Goal: Ask a question: Seek information or help from site administrators or community

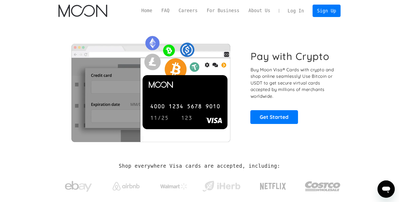
click at [298, 10] on link "Log In" at bounding box center [295, 11] width 25 height 12
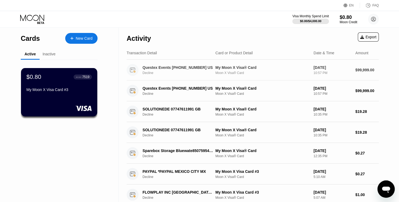
click at [359, 74] on div "Questex Events [PHONE_NUMBER] US Decline My Moon X Visa® Card Moon X Visa® Card…" at bounding box center [253, 70] width 252 height 21
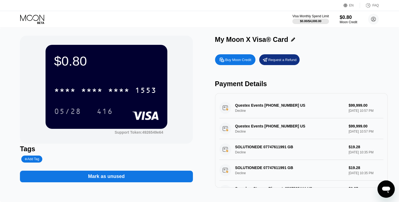
click at [264, 109] on div "Questex Events [PHONE_NUMBER] US Decline $99,999.00 [DATE] 10:57 PM" at bounding box center [301, 107] width 164 height 21
click at [227, 111] on div "Questex Events [PHONE_NUMBER] US Decline $99,999.00 [DATE] 10:57 PM" at bounding box center [301, 107] width 164 height 21
drag, startPoint x: 235, startPoint y: 108, endPoint x: 258, endPoint y: 108, distance: 23.2
click at [258, 108] on div "Questex Events [PHONE_NUMBER] US Decline $99,999.00 [DATE] 10:57 PM" at bounding box center [301, 107] width 164 height 21
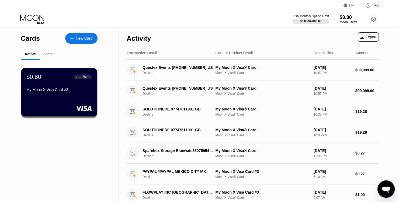
click at [48, 52] on div "Inactive" at bounding box center [49, 54] width 13 height 4
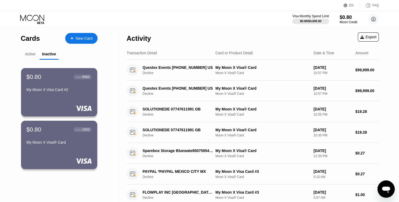
click at [28, 54] on div "Active" at bounding box center [30, 54] width 10 height 4
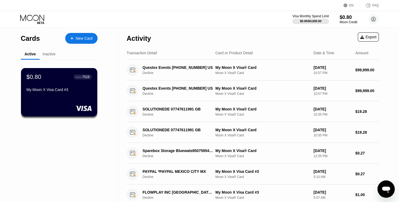
click at [386, 191] on icon "Open messaging window" at bounding box center [386, 189] width 10 height 10
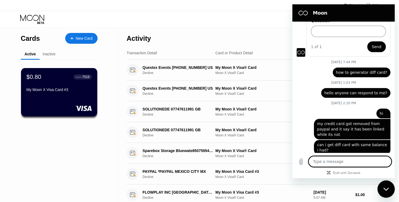
scroll to position [67, 0]
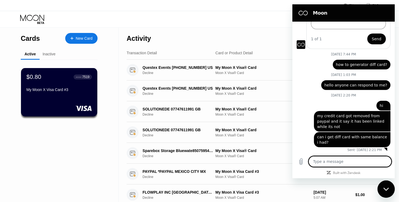
click at [334, 156] on textarea at bounding box center [350, 161] width 83 height 11
type textarea "h"
type textarea "x"
type textarea "he"
type textarea "x"
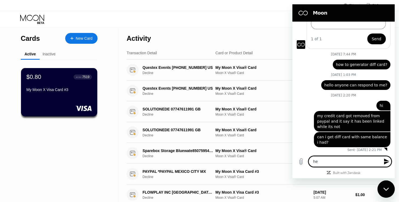
type textarea "hel"
type textarea "x"
type textarea "hell"
type textarea "x"
type textarea "hello"
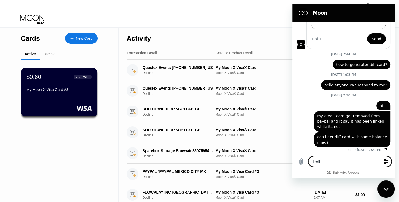
type textarea "x"
type textarea "hello"
type textarea "x"
type textarea "hello i"
type textarea "x"
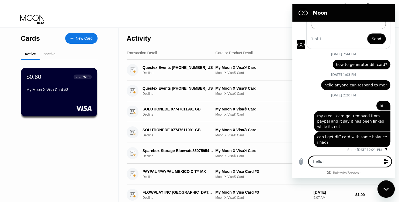
type textarea "hello is"
type textarea "x"
type textarea "hello is"
type textarea "x"
type textarea "hello is m"
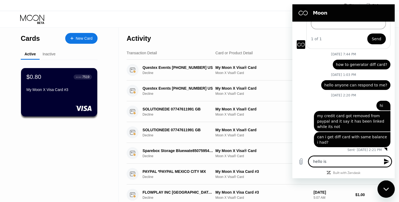
type textarea "x"
type textarea "hello is my"
type textarea "x"
type textarea "hello is my"
type textarea "x"
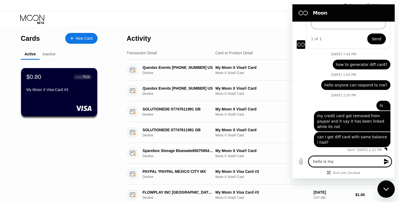
type textarea "hello is my a"
type textarea "x"
type textarea "hello is my ac"
type textarea "x"
type textarea "hello is my acc"
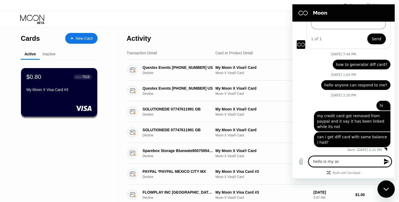
type textarea "x"
type textarea "hello is my acco"
type textarea "x"
type textarea "hello is my accou"
type textarea "x"
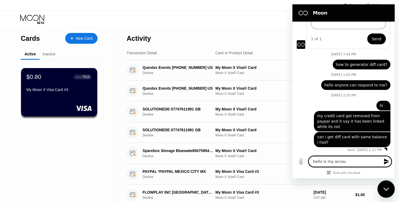
type textarea "hello is my accoun"
type textarea "x"
type textarea "hello is my account"
type textarea "x"
type textarea "hello is my account"
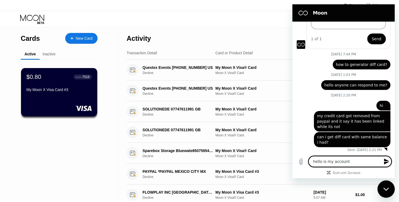
type textarea "x"
type textarea "hello is my account h"
type textarea "x"
type textarea "hello is my account ha"
type textarea "x"
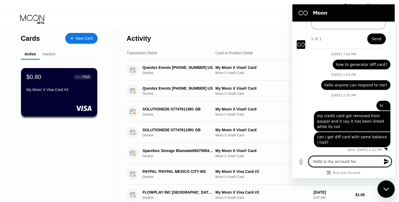
type textarea "hello is my account has"
type textarea "x"
type textarea "hello is my account has"
type textarea "x"
type textarea "hello is my account has b"
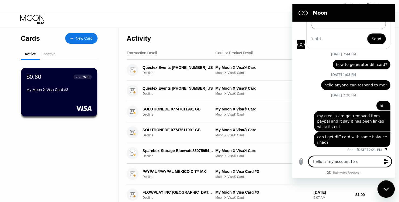
type textarea "x"
type textarea "hello is my account has be"
type textarea "x"
type textarea "hello is my account has bee"
type textarea "x"
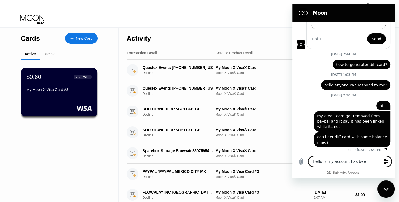
type textarea "hello is my account has been"
type textarea "x"
type textarea "hello is my account has been"
type textarea "x"
type textarea "hello is my account has been c"
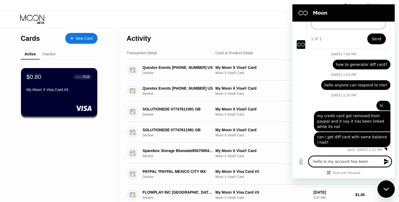
type textarea "x"
type textarea "hello is my account has been co"
type textarea "x"
type textarea "hello is my account has been com"
type textarea "x"
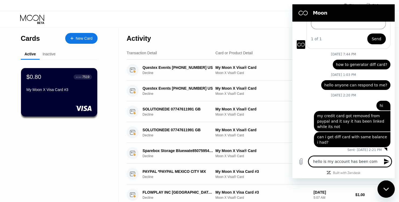
type textarea "hello is my account has been comp"
type textarea "x"
type textarea "hello is my account has been compr"
type textarea "x"
type textarea "hello is my account has been compre"
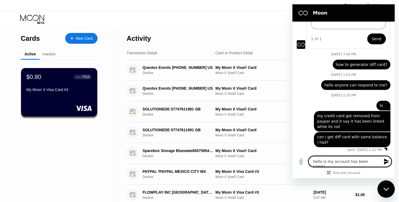
type textarea "x"
type textarea "hello is my account has been compres"
type textarea "x"
type textarea "hello is my account has been compress"
type textarea "x"
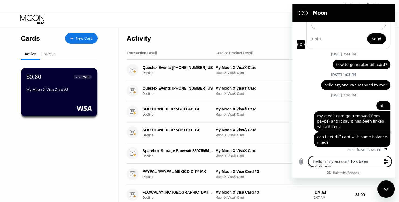
type textarea "hello is my account has been compresse"
type textarea "x"
type textarea "hello is my account has been compressed"
type textarea "x"
type textarea "hello is my account has been compressed"
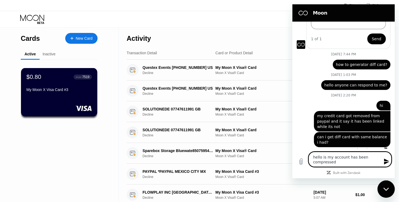
type textarea "x"
type textarea "hello is my account has been compressed ?"
type textarea "x"
type textarea "hello is my account has been compressed ?"
type textarea "x"
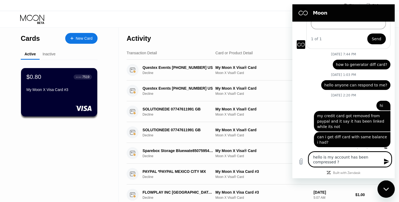
type textarea "hello is my account has been compressed ?"
type textarea "x"
type textarea "hello is my account has been compressed ?"
type textarea "x"
type textarea "hello is my account has been compressed ?"
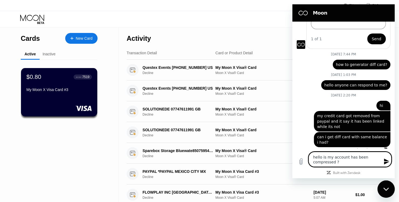
type textarea "x"
type textarea "hello is my account has been compressed ? i"
type textarea "x"
type textarea "hello is my account has been compressed ? i"
type textarea "x"
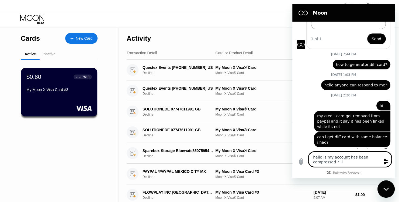
type textarea "hello is my account has been compressed ? i s"
type textarea "x"
type textarea "hello is my account has been compressed ? i se"
type textarea "x"
type textarea "hello is my account has been compressed ? i see"
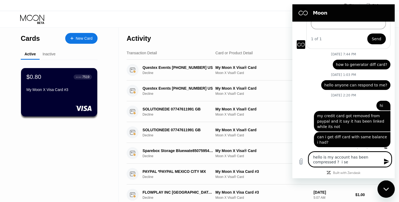
type textarea "x"
type textarea "hello is my account has been compressed ? i see"
type textarea "x"
type textarea "hello is my account has been compressed ? i see c"
type textarea "x"
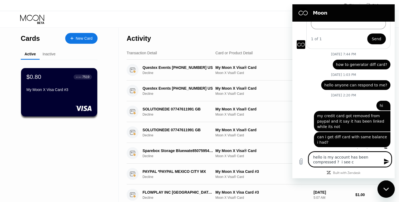
type textarea "hello is my account has been compressed ? i see ch"
type textarea "x"
type textarea "hello is my account has been compressed ? i see cha"
type textarea "x"
type textarea "hello is my account has been compressed ? i see char"
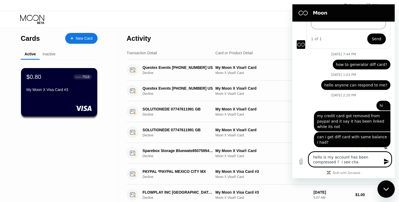
type textarea "x"
type textarea "hello is my account has been compressed ? i see charg"
type textarea "x"
type textarea "hello is my account has been compressed ? i see charge"
type textarea "x"
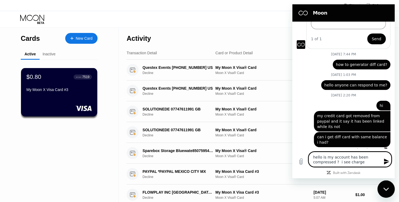
type textarea "hello is my account has been compressed ? i see charge"
type textarea "x"
type textarea "hello is my account has been compressed ? i see charge f"
type textarea "x"
type textarea "hello is my account has been compressed ? i see charge fo"
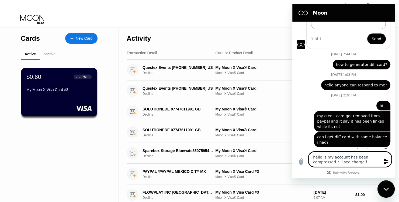
type textarea "x"
type textarea "hello is my account has been compressed ? i see charge for"
type textarea "x"
type textarea "hello is my account has been compressed ? i see charge for"
type textarea "x"
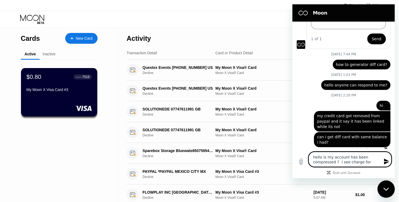
type textarea "hello is my account has been compressed ? i see charge for 9"
type textarea "x"
type textarea "hello is my account has been compressed ? i see charge for 99"
type textarea "x"
type textarea "hello is my account has been compressed ? i see charge for 99$"
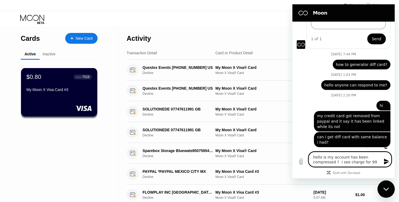
type textarea "x"
type textarea "hello is my account has been compressed ? i see charge for 99$"
type textarea "x"
type textarea "hello is my account has been compressed ? i see charge for 99$"
type textarea "x"
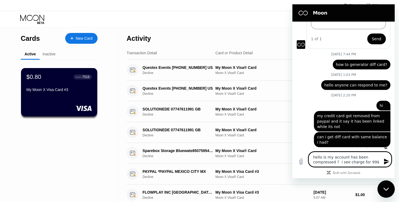
type textarea "hello is my account has been compressed ? i see charge for 99"
type textarea "x"
type textarea "hello is my account has been compressed ? i see charge for 99k"
type textarea "x"
type textarea "hello is my account has been compressed ? i see charge for 99k$"
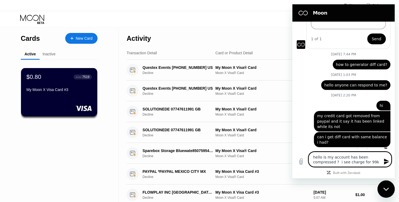
type textarea "x"
type textarea "hello is my account has been compressed ? i see charge for 99k$"
type textarea "x"
type textarea "hello is my account has been compressed ? i see charge for 99k$ w"
type textarea "x"
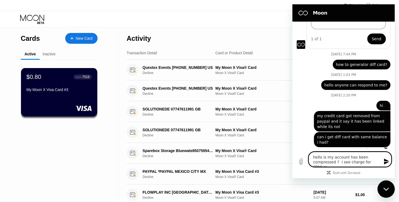
type textarea "hello is my account has been compressed ? i see charge for 99k$ wh"
type textarea "x"
type textarea "hello is my account has been compressed ? i see charge for 99k$ whi"
type textarea "x"
type textarea "hello is my account has been compressed ? i see charge for 99k$ whic"
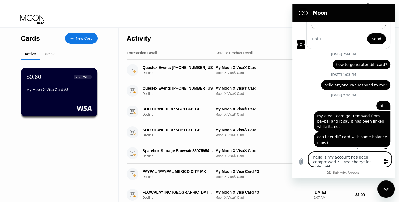
type textarea "x"
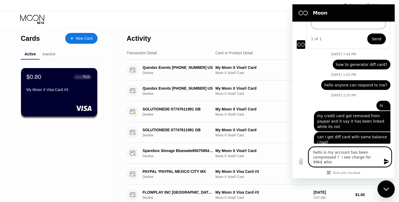
type textarea "hello is my account has been compressed ? i see charge for 99k$ which"
type textarea "x"
type textarea "hello is my account has been compressed ? i see charge for 99k$ which"
type textarea "x"
type textarea "hello is my account has been compressed ? i see charge for 99k$ which i"
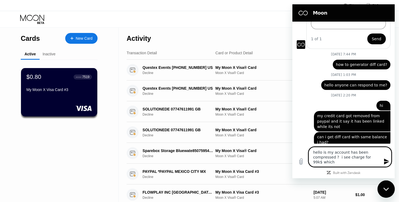
type textarea "x"
type textarea "hello is my account has been compressed ? i see charge for 99k$ which i"
type textarea "x"
type textarea "hello is my account has been compressed ? i see charge for 99k$ which i h"
type textarea "x"
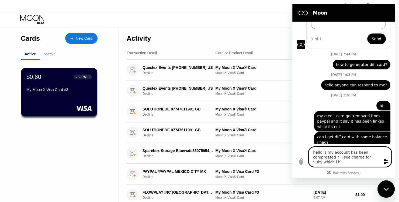
type textarea "hello is my account has been compressed ? i see charge for 99k$ which i ha"
type textarea "x"
type textarea "hello is my account has been compressed ? i see charge for 99k$ which i hav"
type textarea "x"
type textarea "hello is my account has been compressed ? i see charge for 99k$ which i have"
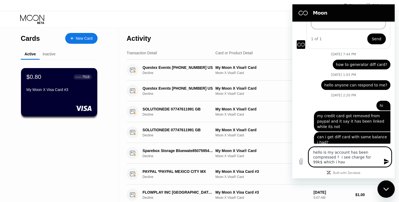
type textarea "x"
type textarea "hello is my account has been compressed ? i see charge for 99k$ which i haven"
type textarea "x"
type textarea "hello is my account has been compressed ? i see charge for 99k$ which i haven'"
type textarea "x"
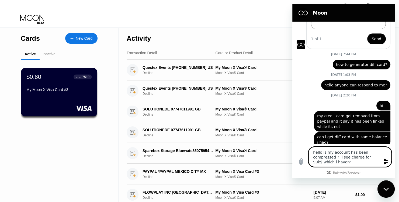
type textarea "hello is my account has been compressed ? i see charge for 99k$ which i haven't"
type textarea "x"
type textarea "hello is my account has been compressed ? i see charge for 99k$ which i haven't"
type textarea "x"
type textarea "hello is my account has been compressed ? i see charge for 99k$ which i haven't…"
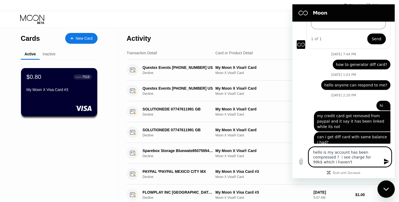
type textarea "x"
type textarea "hello is my account has been compressed ? i see charge for 99k$ which i haven't…"
type textarea "x"
type textarea "hello is my account has been compressed ? i see charge for 99k$ which i haven't…"
type textarea "x"
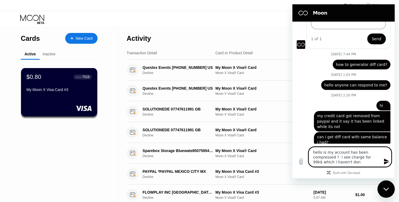
type textarea "hello is my account has been compressed ? i see charge for 99k$ which i haven't…"
type textarea "x"
type textarea "hello is my account has been compressed ? i see charge for 99k$ which i haven't…"
type textarea "x"
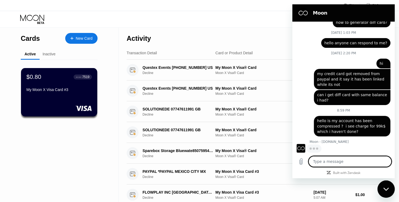
scroll to position [109, 0]
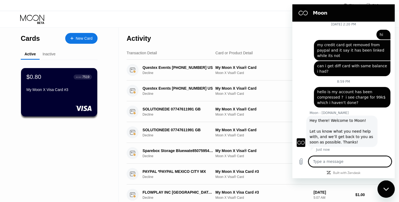
type textarea "x"
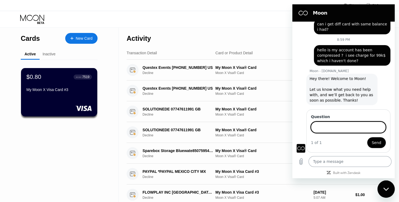
scroll to position [179, 0]
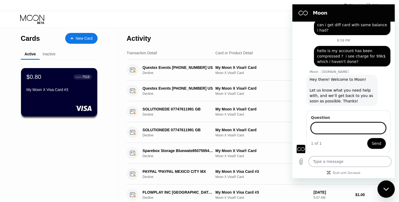
type input "t"
type input "have i been hacked on this site?"
click at [367, 138] on button "Send" at bounding box center [376, 143] width 19 height 11
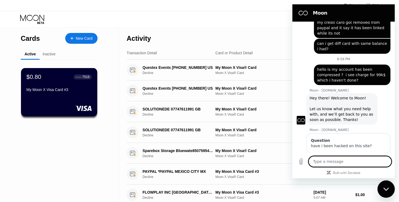
scroll to position [172, 0]
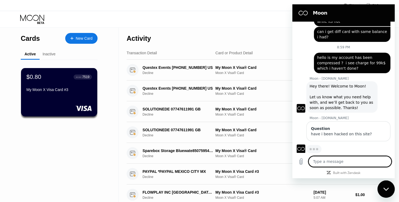
type textarea "x"
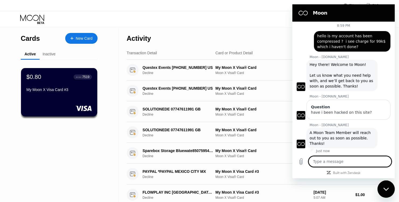
scroll to position [195, 0]
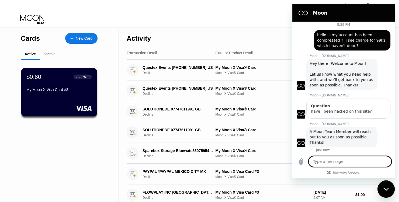
click at [337, 158] on textarea at bounding box center [350, 161] width 83 height 11
type textarea "u"
type textarea "x"
type textarea "un"
type textarea "x"
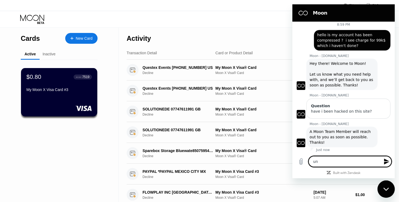
type textarea "unk"
type textarea "x"
type textarea "unkn"
type textarea "x"
type textarea "unkno"
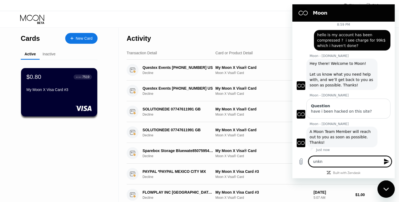
type textarea "x"
type textarea "unknow"
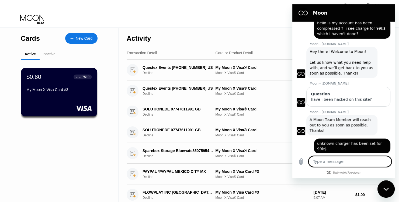
scroll to position [208, 0]
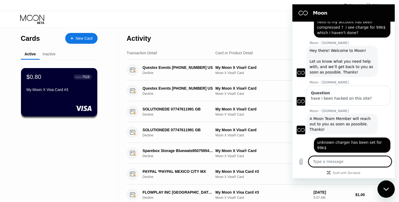
click at [389, 188] on div "Close messaging window" at bounding box center [386, 189] width 16 height 16
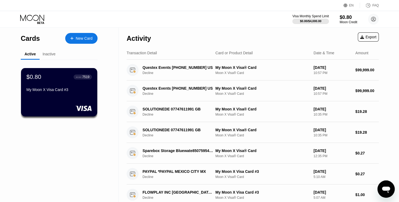
click at [393, 190] on div "Open messaging window" at bounding box center [386, 189] width 16 height 16
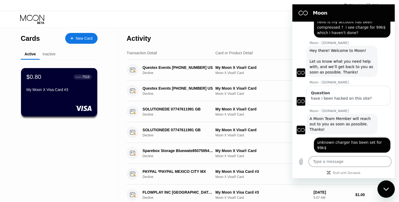
scroll to position [0, 0]
click at [389, 188] on icon "Close messaging window" at bounding box center [386, 189] width 6 height 4
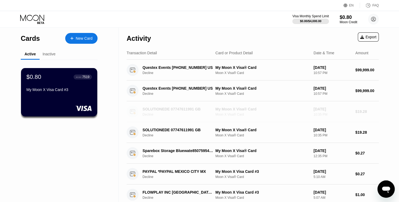
drag, startPoint x: 142, startPoint y: 111, endPoint x: 168, endPoint y: 110, distance: 26.1
click at [168, 110] on div "SOLUTIONEDE 07747611991 GB Decline" at bounding box center [169, 111] width 84 height 12
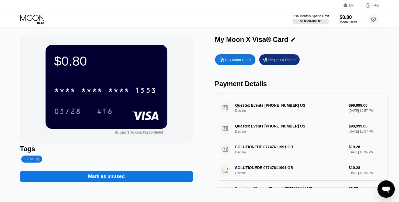
drag, startPoint x: 236, startPoint y: 108, endPoint x: 252, endPoint y: 109, distance: 17.0
click at [252, 109] on div "Questex Events [PHONE_NUMBER] US Decline $99,999.00 [DATE] 10:57 PM" at bounding box center [301, 107] width 164 height 21
drag, startPoint x: 252, startPoint y: 109, endPoint x: 234, endPoint y: 106, distance: 18.6
click at [233, 107] on div "Questex Events [PHONE_NUMBER] US Decline $99,999.00 [DATE] 10:57 PM" at bounding box center [301, 107] width 164 height 21
drag, startPoint x: 247, startPoint y: 106, endPoint x: 240, endPoint y: 105, distance: 7.1
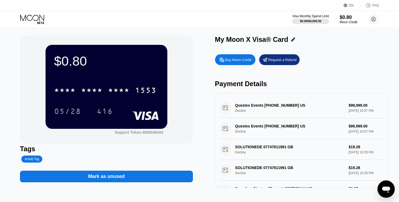
click at [240, 106] on div "Questex Events [PHONE_NUMBER] US Decline $99,999.00 [DATE] 10:57 PM" at bounding box center [301, 107] width 164 height 21
click at [292, 60] on div "Request a Refund" at bounding box center [282, 59] width 28 height 5
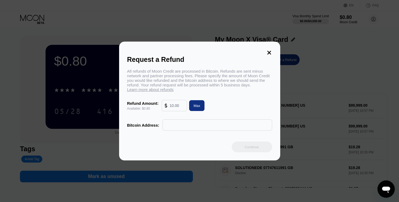
click at [180, 107] on input "text" at bounding box center [176, 105] width 15 height 11
click at [175, 118] on div "All refunds of Moon Credit are processed in [GEOGRAPHIC_DATA]. Refunds are sent…" at bounding box center [199, 100] width 145 height 62
drag, startPoint x: 199, startPoint y: 139, endPoint x: 202, endPoint y: 125, distance: 14.4
click at [199, 138] on div "Request a Refund All refunds of Moon Credit are processed in [GEOGRAPHIC_DATA].…" at bounding box center [199, 100] width 161 height 119
click at [202, 125] on input "text" at bounding box center [217, 124] width 104 height 11
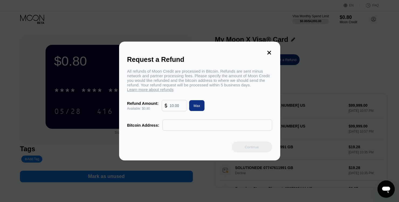
click at [174, 107] on input "text" at bounding box center [176, 105] width 15 height 11
click at [245, 64] on div "Request a Refund All refunds of Moon Credit are processed in [GEOGRAPHIC_DATA].…" at bounding box center [199, 100] width 161 height 119
drag, startPoint x: 191, startPoint y: 71, endPoint x: 234, endPoint y: 70, distance: 42.9
click at [234, 70] on div "All refunds of Moon Credit are processed in [GEOGRAPHIC_DATA]. Refunds are sent…" at bounding box center [199, 80] width 145 height 23
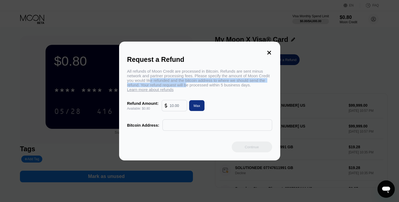
drag, startPoint x: 154, startPoint y: 84, endPoint x: 189, endPoint y: 84, distance: 34.5
click at [187, 84] on div "All refunds of Moon Credit are processed in [GEOGRAPHIC_DATA]. Refunds are sent…" at bounding box center [199, 80] width 145 height 23
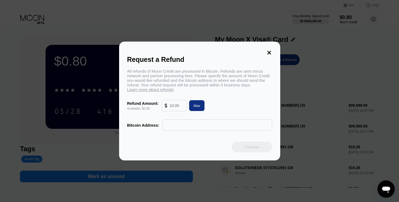
click at [189, 84] on div "All refunds of Moon Credit are processed in [GEOGRAPHIC_DATA]. Refunds are sent…" at bounding box center [199, 80] width 145 height 23
click at [268, 51] on icon at bounding box center [269, 53] width 4 height 4
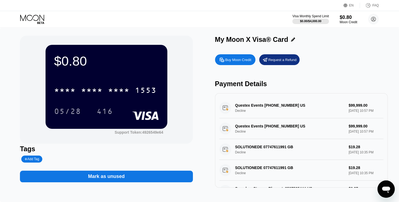
click at [269, 107] on div "Questex Events [PHONE_NUMBER] US Decline $99,999.00 [DATE] 10:57 PM" at bounding box center [301, 107] width 164 height 21
click at [266, 107] on div "Questex Events [PHONE_NUMBER] US Decline $99,999.00 [DATE] 10:57 PM" at bounding box center [301, 107] width 164 height 21
drag, startPoint x: 265, startPoint y: 107, endPoint x: 246, endPoint y: 106, distance: 19.4
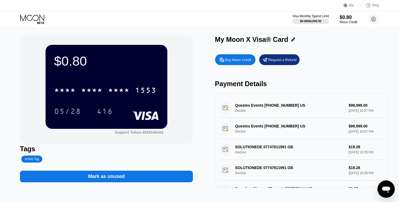
click at [246, 106] on div "Questex Events [PHONE_NUMBER] US Decline $99,999.00 [DATE] 10:57 PM" at bounding box center [301, 107] width 164 height 21
drag, startPoint x: 246, startPoint y: 106, endPoint x: 237, endPoint y: 107, distance: 8.6
click at [237, 107] on div "Questex Events [PHONE_NUMBER] US Decline $99,999.00 [DATE] 10:57 PM" at bounding box center [301, 107] width 164 height 21
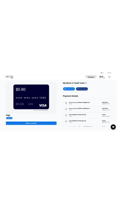
scroll to position [208, 0]
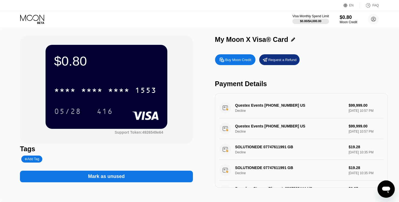
click at [252, 109] on div "Questex Events [PHONE_NUMBER] US Decline $99,999.00 [DATE] 10:57 PM" at bounding box center [301, 107] width 164 height 21
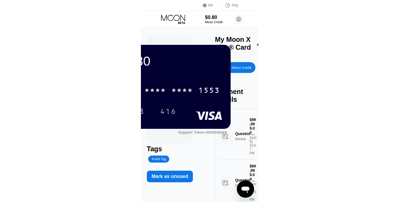
scroll to position [251, 0]
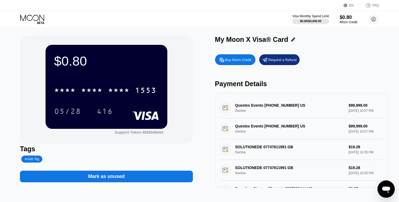
click at [303, 112] on div "Questex Events [PHONE_NUMBER] US Decline $99,999.00 [DATE] 10:57 PM" at bounding box center [301, 107] width 164 height 21
drag, startPoint x: 240, startPoint y: 107, endPoint x: 309, endPoint y: 106, distance: 69.3
click at [305, 106] on div "Questex Events [PHONE_NUMBER] US Decline $99,999.00 [DATE] 10:57 PM" at bounding box center [301, 107] width 164 height 21
click at [309, 106] on div "Questex Events [PHONE_NUMBER] US Decline $99,999.00 [DATE] 10:57 PM" at bounding box center [301, 107] width 164 height 21
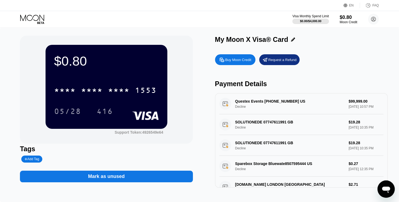
scroll to position [0, 0]
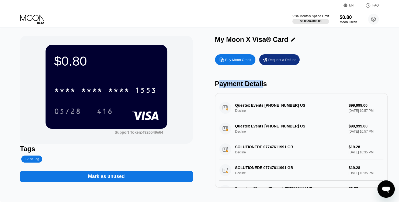
drag, startPoint x: 219, startPoint y: 87, endPoint x: 265, endPoint y: 91, distance: 46.5
click at [264, 91] on div "Buy Moon Credit Request a Refund Payment Details Questex Events [PHONE_NUMBER] …" at bounding box center [301, 119] width 173 height 136
click at [266, 91] on div "Buy Moon Credit Request a Refund Payment Details Questex Events [PHONE_NUMBER] …" at bounding box center [301, 119] width 173 height 136
drag, startPoint x: 202, startPoint y: 69, endPoint x: 216, endPoint y: 76, distance: 15.7
click at [202, 69] on div "$0.80 * * * * * * * * * * * * 1553 05/28 416 Support Token: 4926549e64 Tags Add…" at bounding box center [199, 112] width 359 height 152
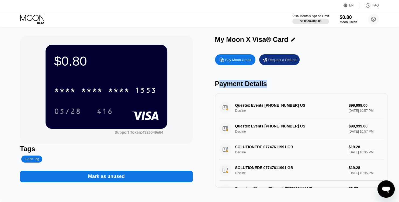
click at [251, 90] on div "Buy Moon Credit Request a Refund Payment Details Questex Events [PHONE_NUMBER] …" at bounding box center [301, 119] width 173 height 136
click at [254, 85] on div "Payment Details" at bounding box center [301, 84] width 173 height 8
click at [277, 80] on div "Buy Moon Credit Request a Refund Payment Details Questex Events [PHONE_NUMBER] …" at bounding box center [301, 119] width 173 height 136
click at [187, 0] on div "EN Language Select an item Save FAQ" at bounding box center [199, 5] width 399 height 11
click at [373, 15] on circle at bounding box center [373, 19] width 11 height 11
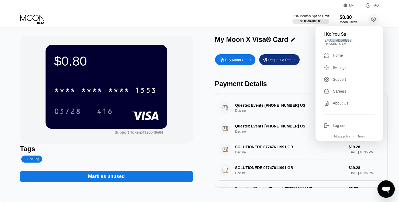
drag, startPoint x: 327, startPoint y: 40, endPoint x: 346, endPoint y: 42, distance: 19.3
click at [346, 42] on div "[EMAIL_ADDRESS][DOMAIN_NAME]" at bounding box center [349, 43] width 51 height 8
click at [347, 42] on div "[EMAIL_ADDRESS][DOMAIN_NAME]" at bounding box center [349, 43] width 51 height 8
click at [338, 68] on div "I Ko You Str [EMAIL_ADDRESS][DOMAIN_NAME]  Home Settings Support Careers About…" at bounding box center [349, 83] width 67 height 115
click at [340, 65] on div "Settings" at bounding box center [340, 67] width 14 height 4
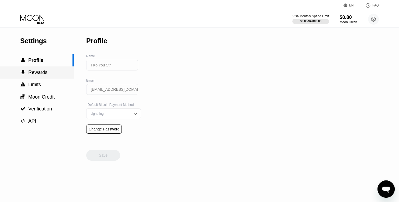
click at [48, 75] on div " Rewards" at bounding box center [37, 73] width 74 height 6
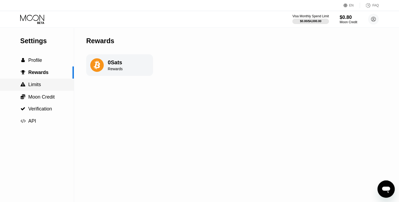
click at [51, 83] on div " Limits" at bounding box center [37, 85] width 74 height 6
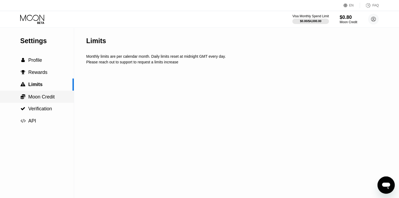
click at [45, 99] on span "Moon Credit" at bounding box center [41, 96] width 26 height 5
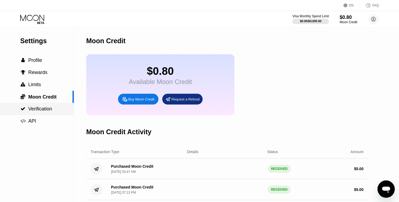
click at [45, 111] on span "Verification" at bounding box center [40, 108] width 24 height 5
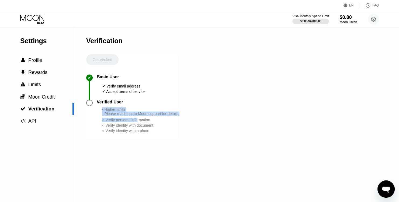
drag, startPoint x: 102, startPoint y: 112, endPoint x: 139, endPoint y: 122, distance: 37.9
click at [139, 122] on div "- Higher limits - Please reach out to Moon support for details ○ Verify persona…" at bounding box center [140, 120] width 76 height 26
click at [55, 99] on span "Moon Credit" at bounding box center [41, 96] width 26 height 5
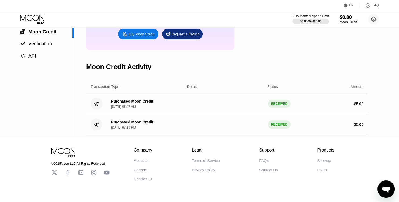
scroll to position [81, 0]
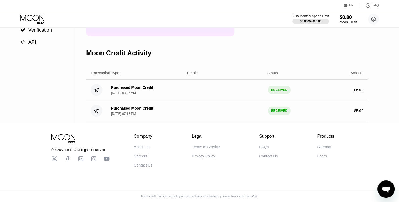
click at [196, 74] on div "Details" at bounding box center [193, 73] width 12 height 4
click at [279, 73] on div "Transaction Type Details Status Amount" at bounding box center [227, 72] width 282 height 13
click at [272, 75] on div "Status" at bounding box center [272, 73] width 11 height 4
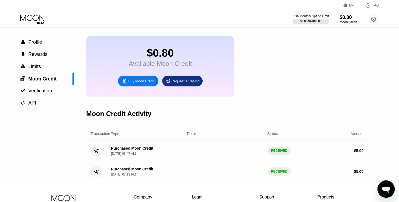
scroll to position [0, 0]
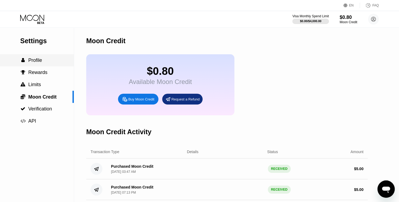
click at [46, 63] on div " Profile" at bounding box center [37, 60] width 74 height 6
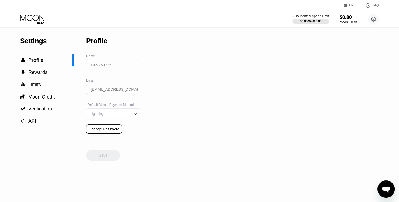
click at [114, 130] on div "Change Password" at bounding box center [104, 129] width 31 height 4
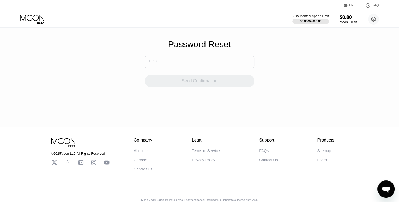
click at [175, 67] on input "text" at bounding box center [199, 62] width 109 height 12
click at [323, 31] on div "Password Reset Email Send Confirmation" at bounding box center [199, 63] width 399 height 127
click at [34, 19] on icon at bounding box center [32, 19] width 25 height 9
click at [32, 20] on icon at bounding box center [32, 19] width 25 height 9
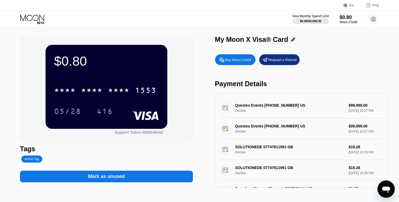
click at [385, 189] on icon "Open messaging window" at bounding box center [386, 189] width 8 height 6
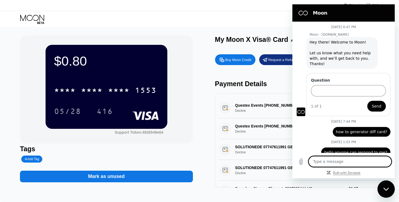
click at [345, 174] on icon "Built with Zendesk: Visit the Zendesk website in a new tab" at bounding box center [346, 172] width 27 height 3
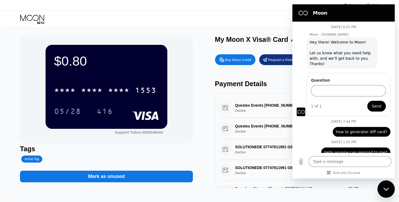
click at [386, 187] on icon "Close messaging window" at bounding box center [386, 189] width 6 height 4
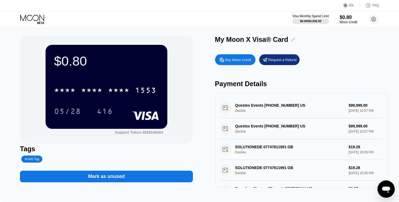
click at [289, 41] on div at bounding box center [291, 39] width 7 height 4
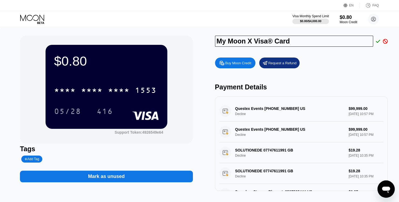
click at [386, 41] on icon at bounding box center [385, 41] width 5 height 5
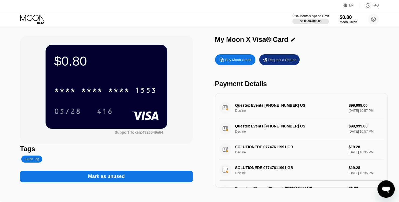
click at [389, 189] on icon "Open messaging window" at bounding box center [386, 189] width 8 height 6
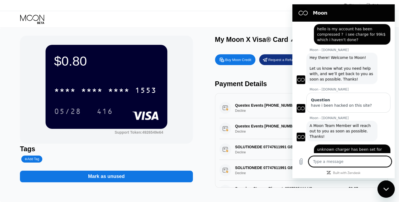
scroll to position [208, 0]
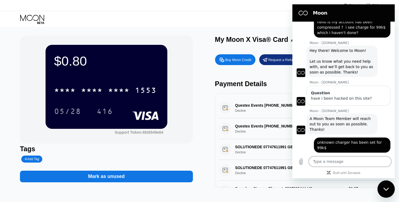
click at [382, 188] on div "Close messaging window" at bounding box center [386, 189] width 16 height 16
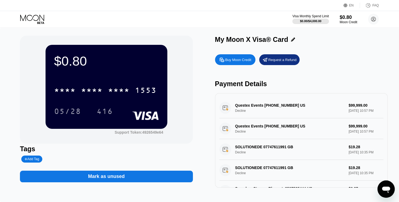
click at [337, 63] on div "Buy Moon Credit Request a Refund" at bounding box center [301, 59] width 173 height 11
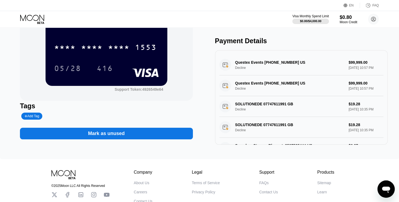
scroll to position [0, 0]
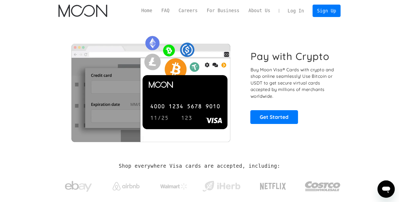
click at [305, 12] on link "Log In" at bounding box center [295, 11] width 25 height 12
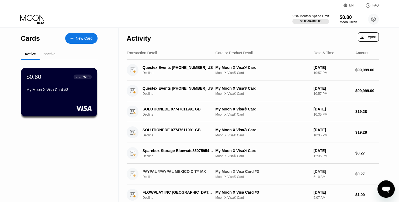
click at [176, 176] on div "Decline" at bounding box center [181, 177] width 76 height 4
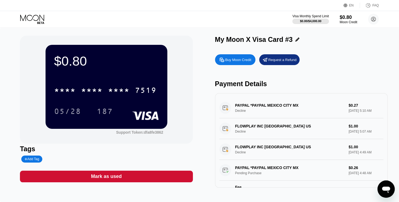
drag, startPoint x: 237, startPoint y: 108, endPoint x: 266, endPoint y: 107, distance: 29.4
click at [266, 107] on div "PAYPAL *PAYPAL MEXICO CITY MX Decline $0.27 Jun 28, 2025 5:10 AM" at bounding box center [301, 107] width 164 height 21
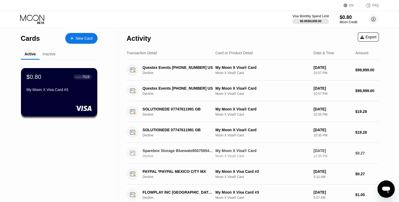
click at [155, 148] on div "Sparebox Storage Bluewate8507595444 US" at bounding box center [178, 150] width 71 height 4
click at [48, 55] on div "Inactive" at bounding box center [49, 54] width 13 height 4
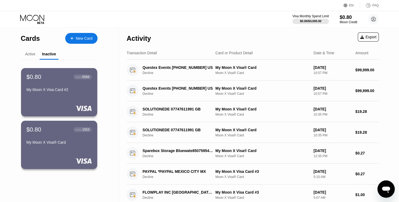
click at [28, 57] on div "Active" at bounding box center [30, 54] width 19 height 11
click at [28, 55] on div "Active" at bounding box center [30, 54] width 10 height 4
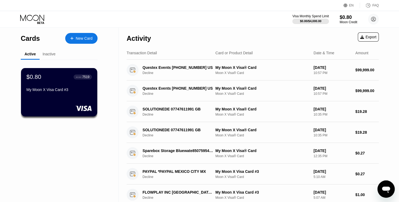
click at [202, 18] on div "Visa Monthly Spend Limit $0.00 / $4,000.00 $0.80 Moon Credit I Ko You Str ikoyo…" at bounding box center [199, 19] width 399 height 16
click at [48, 55] on div "Inactive" at bounding box center [49, 54] width 13 height 4
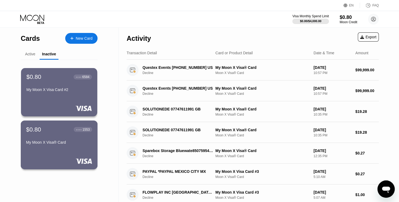
click at [67, 155] on div "$0.80 ● ● ● ● 1553 My Moon X Visa® Card" at bounding box center [59, 144] width 77 height 49
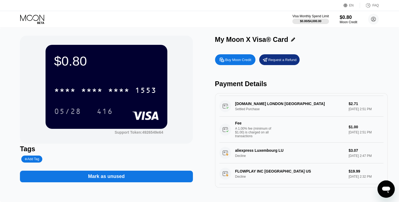
scroll to position [135, 0]
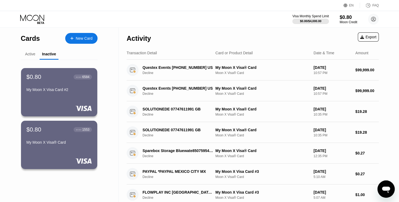
click at [24, 54] on div "Active" at bounding box center [30, 54] width 19 height 11
click at [29, 53] on div "Active" at bounding box center [30, 54] width 10 height 4
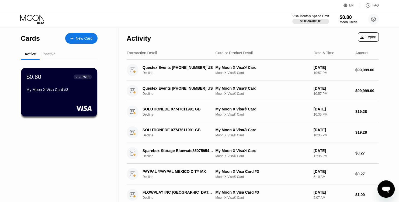
click at [385, 188] on icon "Open messaging window" at bounding box center [386, 189] width 8 height 6
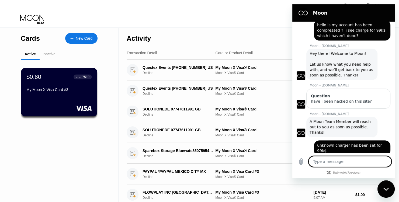
scroll to position [208, 0]
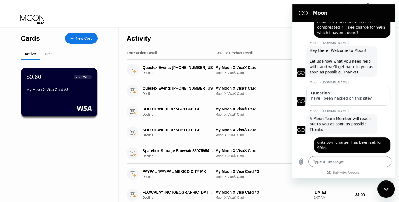
click at [391, 188] on div "Close messaging window" at bounding box center [386, 189] width 16 height 16
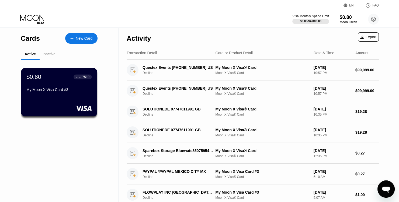
type textarea "x"
